Goal: Information Seeking & Learning: Learn about a topic

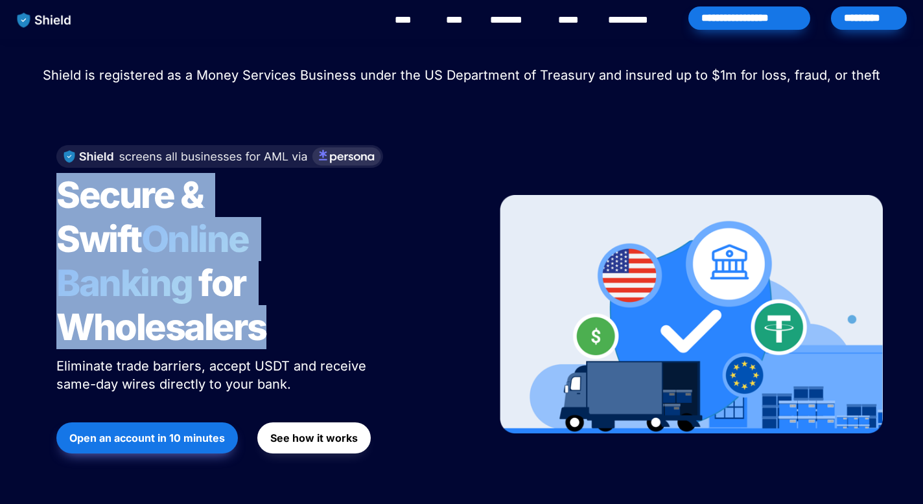
drag, startPoint x: 56, startPoint y: 194, endPoint x: 290, endPoint y: 303, distance: 257.9
click at [290, 303] on h1 "Secure & Swift Online Banking for Wholesalers" at bounding box center [218, 261] width 324 height 187
copy h1 "Secure & Swift Online Banking for Wholesalers"
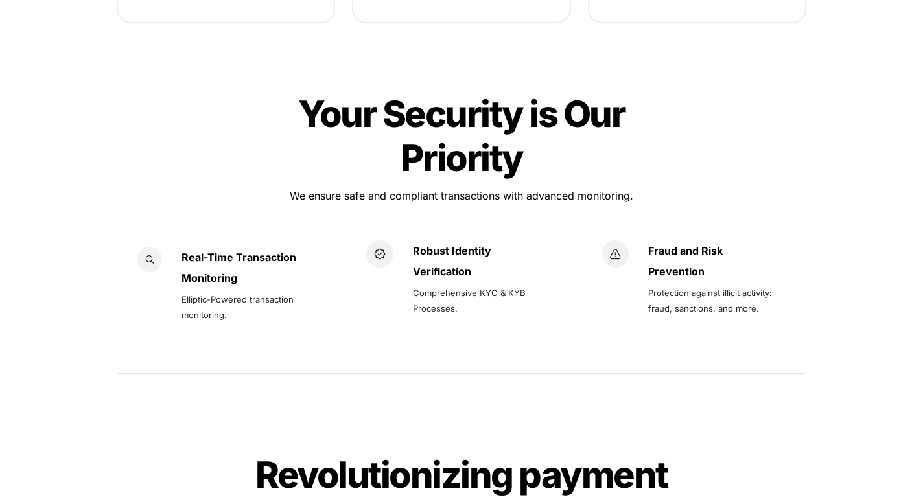
scroll to position [1824, 0]
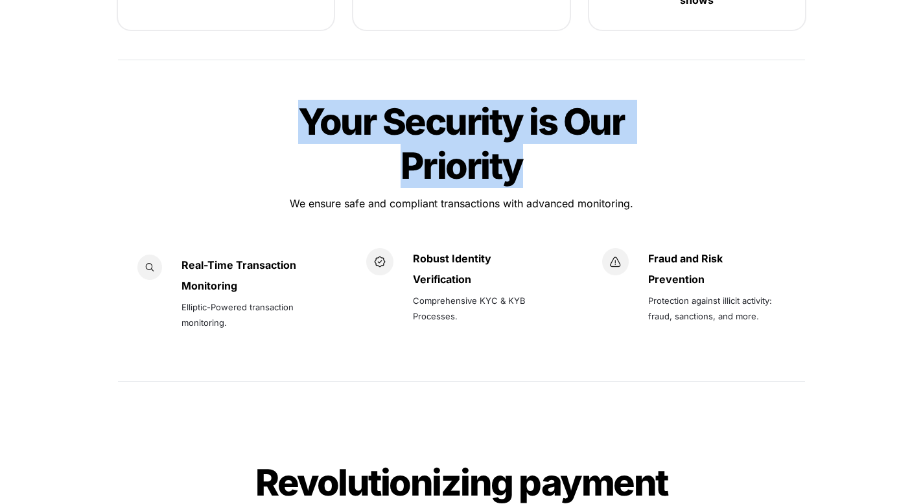
drag, startPoint x: 305, startPoint y: 80, endPoint x: 556, endPoint y: 139, distance: 257.1
click at [556, 139] on h1 "Your Security is Our Priority" at bounding box center [461, 144] width 389 height 99
copy span "Your Security is Our Priority"
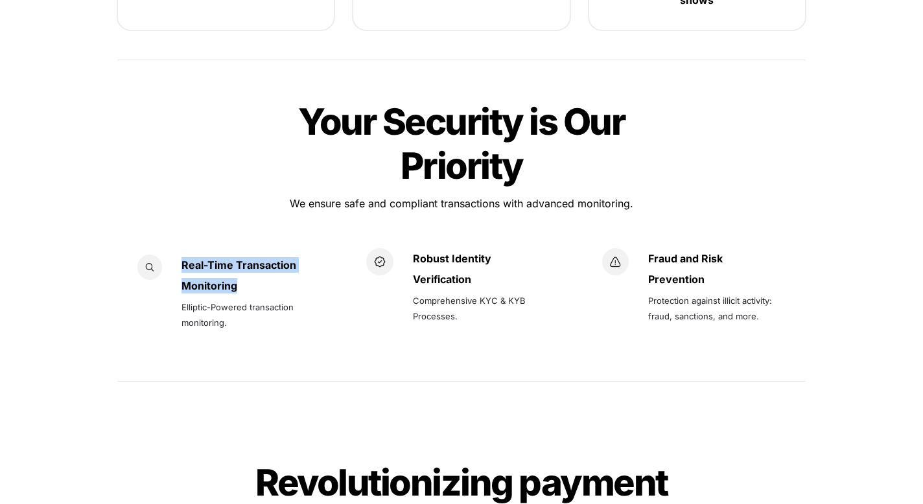
drag, startPoint x: 183, startPoint y: 224, endPoint x: 239, endPoint y: 243, distance: 59.7
click at [239, 255] on div "Real-Time Transaction Monitoring Elliptic-Powered transaction monitoring." at bounding box center [247, 304] width 130 height 99
copy div "Real-Time Transaction Monitoring"
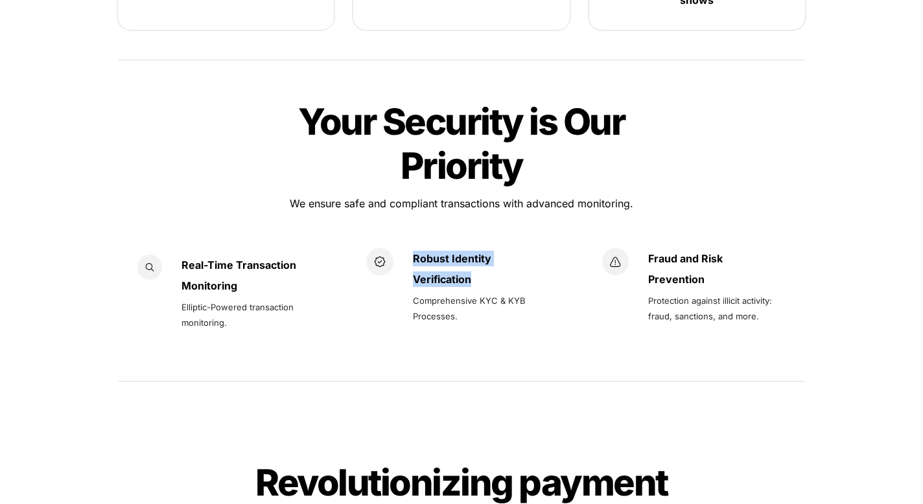
drag, startPoint x: 414, startPoint y: 215, endPoint x: 481, endPoint y: 242, distance: 72.1
click at [481, 248] on div "Robust Identity Verification Comprehensive KYC & KYB Processes." at bounding box center [483, 287] width 141 height 78
copy div "Robust Identity Verification"
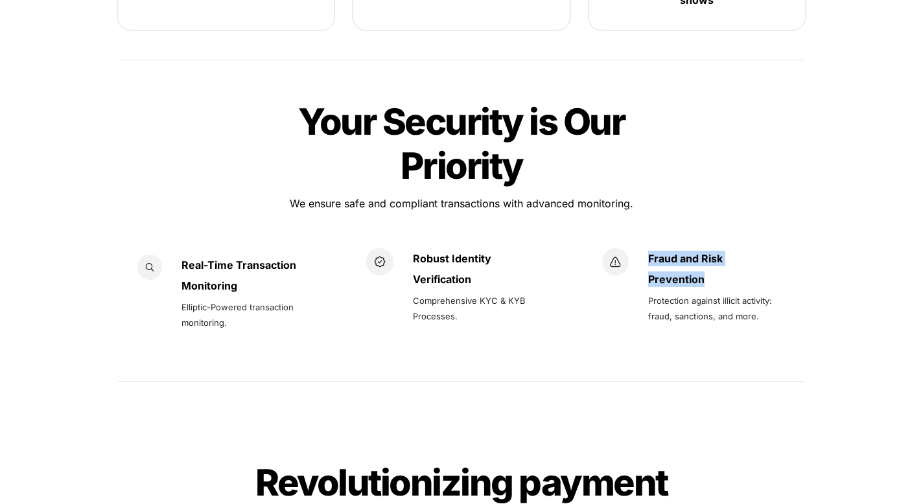
drag, startPoint x: 650, startPoint y: 214, endPoint x: 706, endPoint y: 241, distance: 61.8
click at [706, 248] on div "Fraud and Risk Prevention Protection against illicit activity: fraud, sanctions…" at bounding box center [718, 287] width 141 height 78
copy div "Fraud and Risk Prevention"
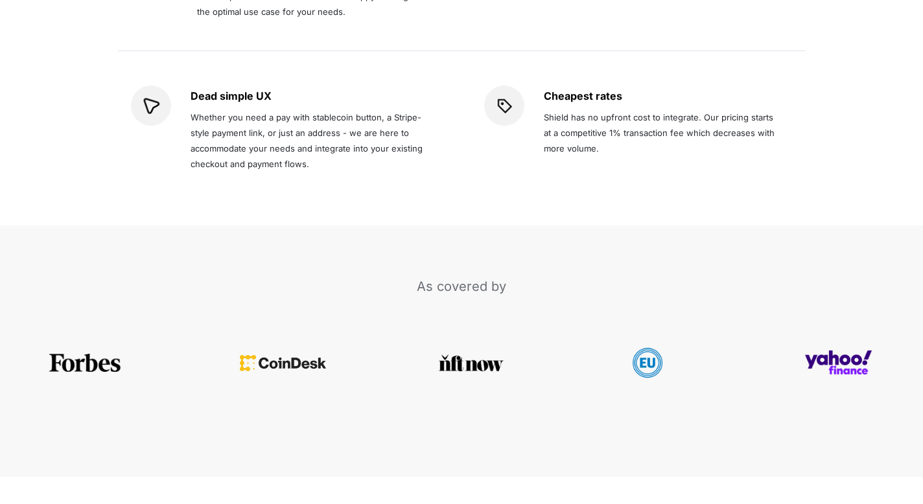
click at [592, 226] on div "As covered by" at bounding box center [461, 352] width 923 height 252
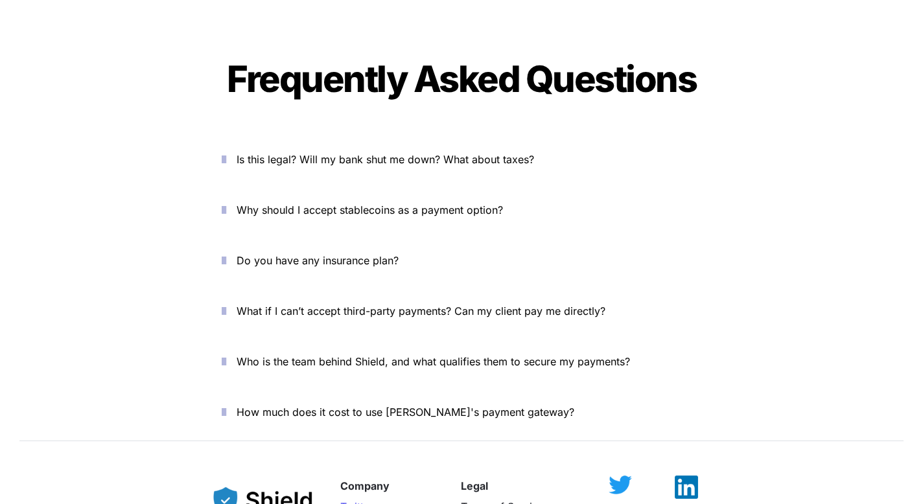
scroll to position [4274, 0]
